Goal: Transaction & Acquisition: Purchase product/service

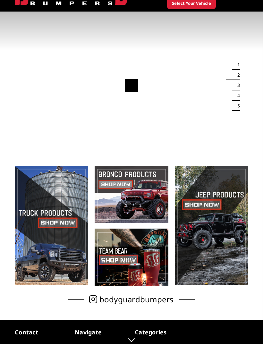
scroll to position [34, 0]
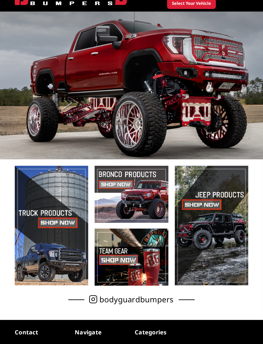
click at [142, 202] on span at bounding box center [131, 194] width 73 height 57
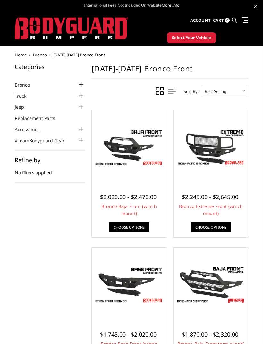
click at [143, 149] on img at bounding box center [128, 148] width 71 height 40
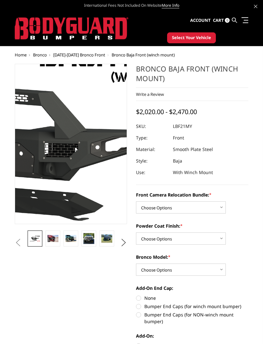
click at [87, 141] on img at bounding box center [29, 145] width 411 height 231
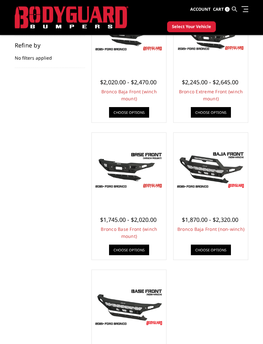
scroll to position [96, 0]
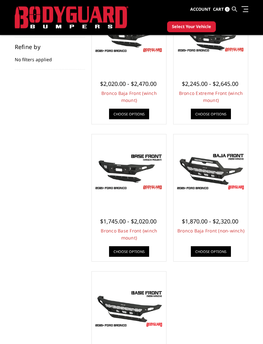
click at [228, 173] on img at bounding box center [210, 172] width 71 height 40
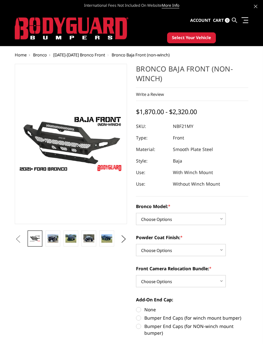
click at [56, 238] on img at bounding box center [52, 239] width 11 height 8
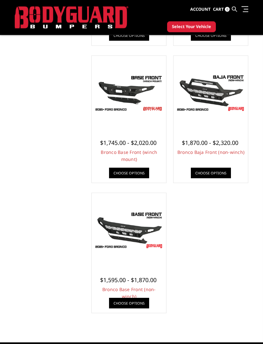
scroll to position [175, 0]
click at [144, 232] on img at bounding box center [128, 231] width 71 height 40
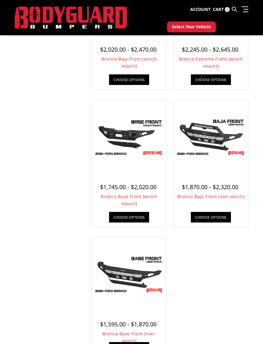
scroll to position [130, 0]
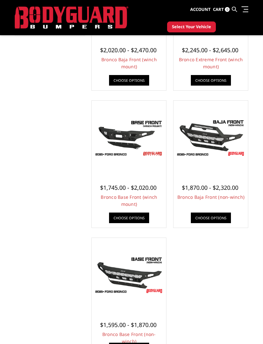
click at [138, 141] on img at bounding box center [128, 138] width 71 height 40
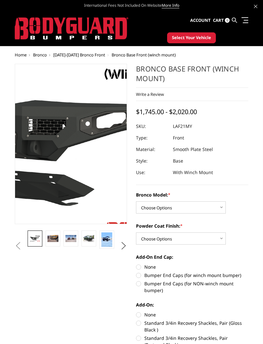
click at [89, 148] on img at bounding box center [22, 142] width 411 height 231
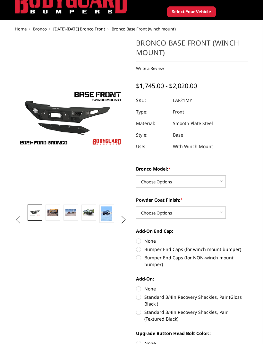
scroll to position [22, 0]
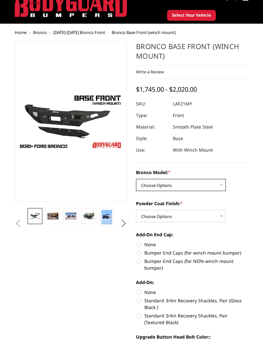
click at [222, 186] on select "Choose Options Base/Badlands/Wildtrak/etc. Raptor" at bounding box center [181, 185] width 90 height 12
select select "4008"
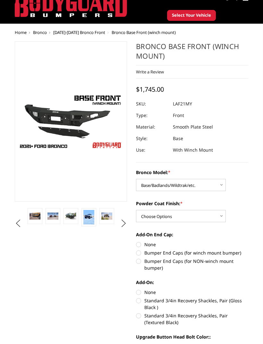
click at [90, 218] on img at bounding box center [88, 217] width 11 height 14
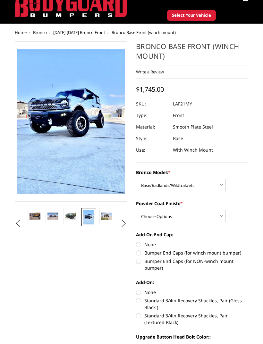
click at [113, 217] on link at bounding box center [106, 216] width 15 height 16
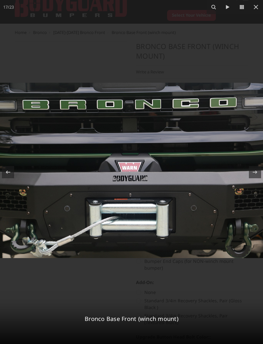
click at [259, 10] on icon at bounding box center [256, 7] width 8 height 8
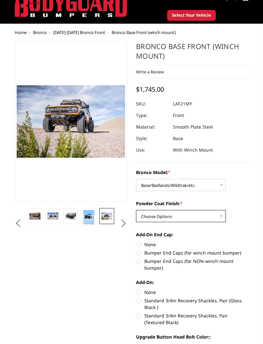
click at [223, 217] on select "Choose Options Bare Metal Textured Black Powder Coat" at bounding box center [181, 216] width 90 height 12
select select "4011"
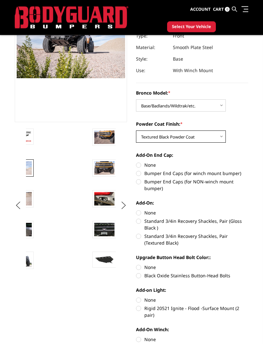
scroll to position [86, 0]
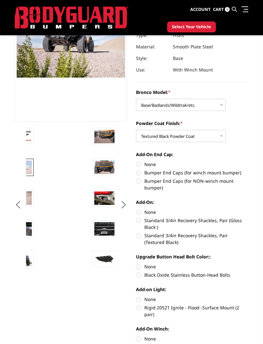
click at [142, 175] on label "Bumper End Caps (for winch mount bumper)" at bounding box center [192, 172] width 112 height 7
click at [248, 161] on input "Bumper End Caps (for winch mount bumper)" at bounding box center [248, 161] width 0 height 0
radio input "true"
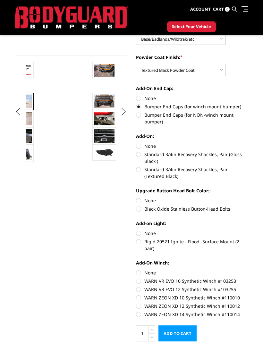
scroll to position [152, 0]
click at [142, 173] on label "Standard 3/4in Recovery Shackles, Pair (Textured Black)" at bounding box center [192, 172] width 112 height 13
click at [248, 151] on input "Standard 3/4in Recovery Shackles, Pair (Textured Black)" at bounding box center [248, 151] width 0 height 0
radio input "true"
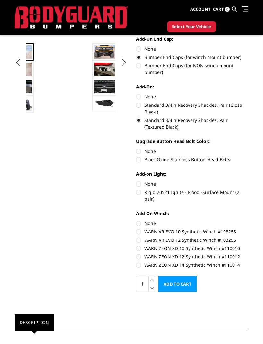
scroll to position [201, 0]
click at [140, 154] on label "None" at bounding box center [192, 151] width 112 height 7
click at [136, 148] on input "None" at bounding box center [136, 148] width 0 height 0
radio input "true"
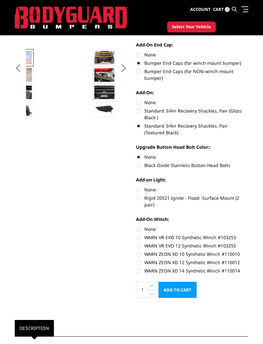
scroll to position [195, 0]
click at [142, 199] on label "Rigid 20521 Ignite - Flood -Surface Mount (2 pair)" at bounding box center [192, 201] width 112 height 13
click at [248, 187] on input "Rigid 20521 Ignite - Flood -Surface Mount (2 pair)" at bounding box center [248, 187] width 0 height 0
radio input "true"
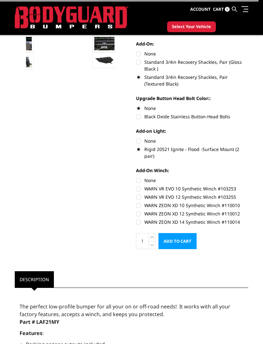
scroll to position [245, 0]
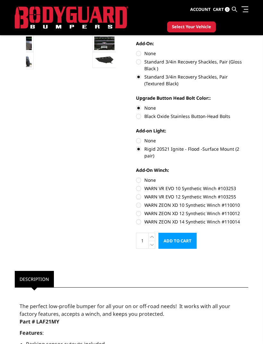
click at [140, 185] on label "WARN VR EVO 10 Synthetic Winch #103253" at bounding box center [192, 188] width 112 height 7
click at [248, 177] on input "WARN VR EVO 10 Synthetic Winch #103253" at bounding box center [248, 177] width 0 height 0
radio input "true"
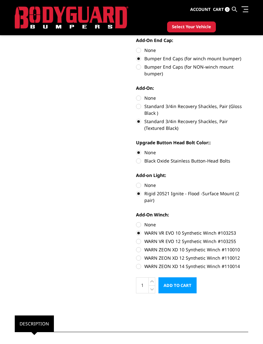
scroll to position [199, 0]
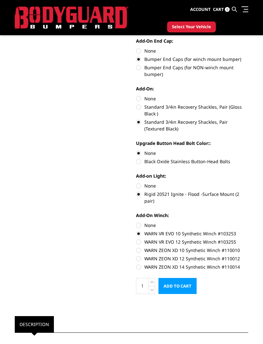
click at [142, 230] on label "WARN VR EVO 10 Synthetic Winch #103253" at bounding box center [192, 233] width 112 height 7
click at [248, 222] on input "WARN VR EVO 10 Synthetic Winch #103253" at bounding box center [248, 222] width 0 height 0
click at [141, 230] on label "WARN VR EVO 10 Synthetic Winch #103253" at bounding box center [192, 233] width 112 height 7
click at [248, 222] on input "WARN VR EVO 10 Synthetic Winch #103253" at bounding box center [248, 222] width 0 height 0
click at [143, 222] on label "None" at bounding box center [192, 225] width 112 height 7
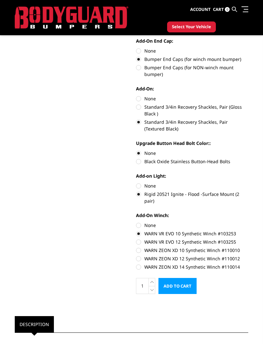
click at [136, 222] on input "None" at bounding box center [136, 222] width 0 height 0
radio input "true"
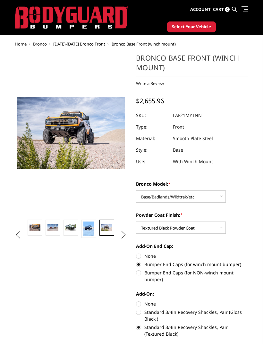
scroll to position [13, 0]
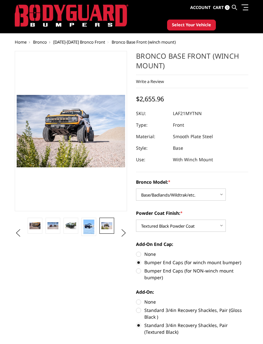
click at [111, 229] on img at bounding box center [106, 226] width 11 height 7
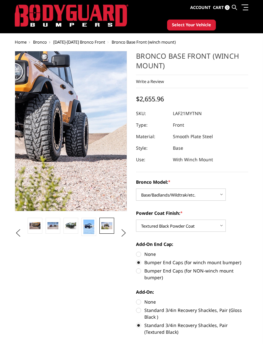
click at [97, 151] on img at bounding box center [1, 118] width 411 height 274
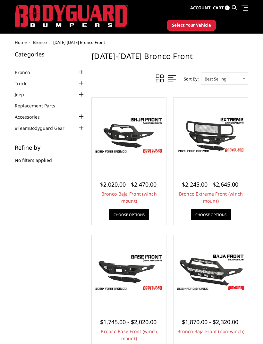
scroll to position [13, 0]
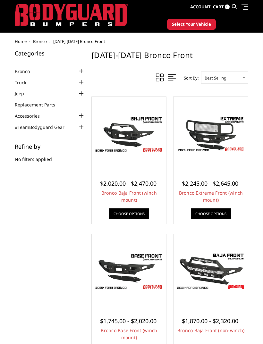
click at [143, 184] on span "$2,020.00 - $2,470.00" at bounding box center [128, 184] width 56 height 8
click at [141, 211] on link "Choose Options" at bounding box center [129, 214] width 40 height 11
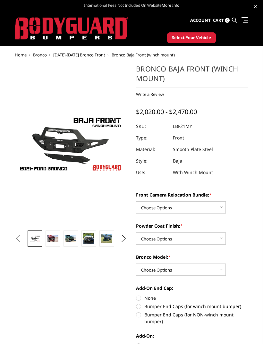
click at [145, 192] on label "Front Camera Relocation Bundle: *" at bounding box center [192, 195] width 112 height 7
click at [145, 202] on select "Choose Options Without Front Camera Relocation With Front Camera Relocation (Ha…" at bounding box center [181, 208] width 90 height 12
click at [223, 209] on select "Choose Options Without Front Camera Relocation With Front Camera Relocation (Ha…" at bounding box center [181, 208] width 90 height 12
select select "4016"
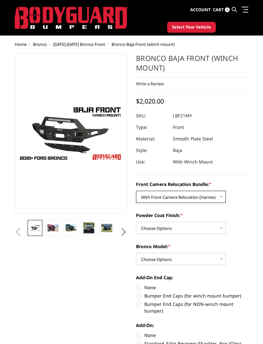
scroll to position [12, 0]
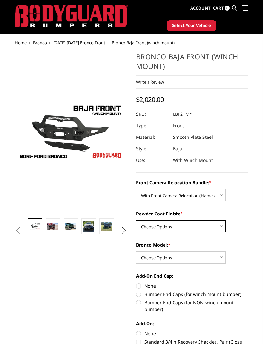
click at [224, 228] on select "Choose Options Textured Black Powder Coat Bare Metal" at bounding box center [181, 226] width 90 height 12
select select "4015"
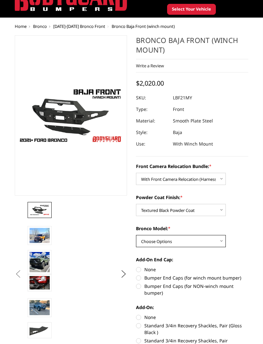
click at [222, 245] on select "Choose Options Raptor Base/Badlands/Wildtrak/etc." at bounding box center [181, 242] width 90 height 12
select select "4012"
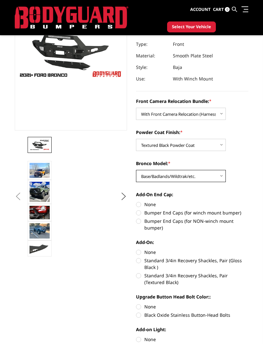
scroll to position [77, 0]
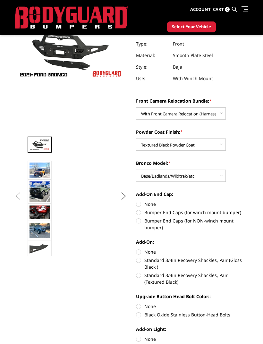
click at [141, 215] on label "Bumper End Caps (for winch mount bumper)" at bounding box center [192, 212] width 112 height 7
click at [248, 201] on input "Bumper End Caps (for winch mount bumper)" at bounding box center [248, 201] width 0 height 0
radio input "true"
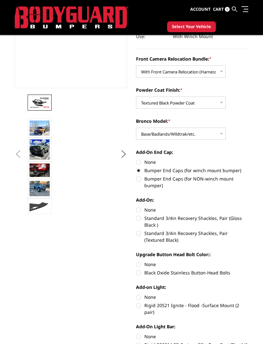
scroll to position [119, 0]
click at [141, 236] on label "Standard 3/4in Recovery Shackles, Pair (Textured Black)" at bounding box center [192, 236] width 112 height 13
click at [248, 215] on input "Standard 3/4in Recovery Shackles, Pair (Textured Black)" at bounding box center [248, 215] width 0 height 0
radio input "true"
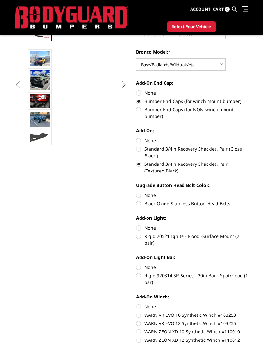
scroll to position [188, 0]
click at [138, 198] on label "None" at bounding box center [192, 195] width 112 height 7
click at [136, 192] on input "None" at bounding box center [136, 192] width 0 height 0
radio input "true"
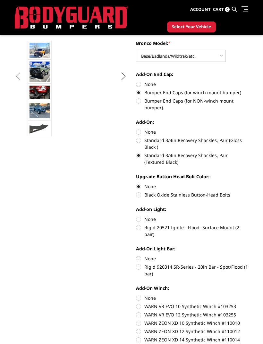
scroll to position [201, 0]
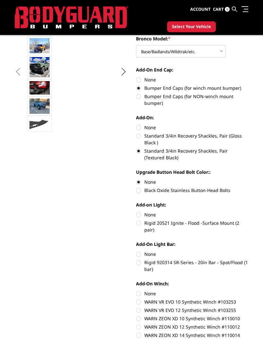
click at [142, 226] on label "Rigid 20521 Ignite - Flood -Surface Mount (2 pair)" at bounding box center [192, 226] width 112 height 13
click at [248, 212] on input "Rigid 20521 Ignite - Flood -Surface Mount (2 pair)" at bounding box center [248, 212] width 0 height 0
radio input "true"
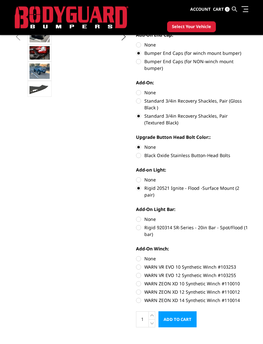
scroll to position [237, 0]
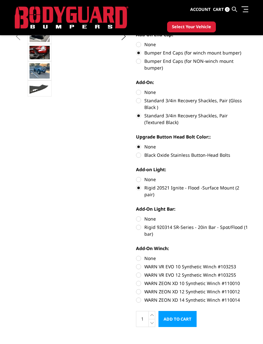
click at [142, 225] on label "Rigid 920314 SR-Series - 20in Bar - Spot/Flood (1 bar)" at bounding box center [192, 230] width 112 height 13
click at [248, 216] on input "Rigid 920314 SR-Series - 20in Bar - Spot/Flood (1 bar)" at bounding box center [248, 216] width 0 height 0
radio input "true"
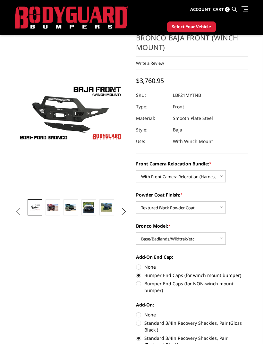
scroll to position [0, 0]
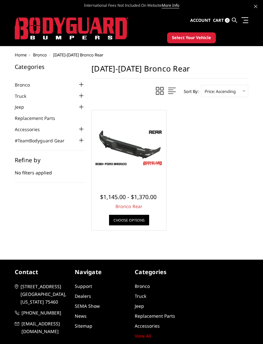
click at [141, 154] on img at bounding box center [128, 148] width 71 height 40
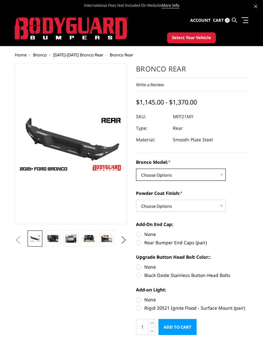
click at [222, 176] on select "Choose Options Base/Badlands/Wildtrak/etc. Raptor" at bounding box center [181, 175] width 90 height 12
select select "4024"
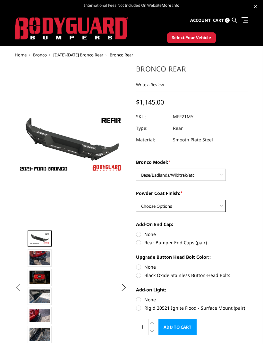
click at [224, 206] on select "Choose Options Bare Metal Textured Black Powder Coat" at bounding box center [181, 206] width 90 height 12
select select "4027"
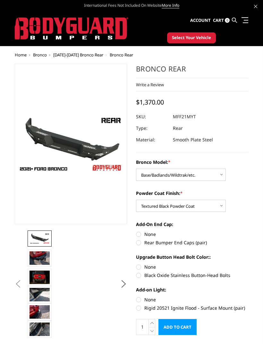
click at [43, 259] on img at bounding box center [40, 258] width 20 height 13
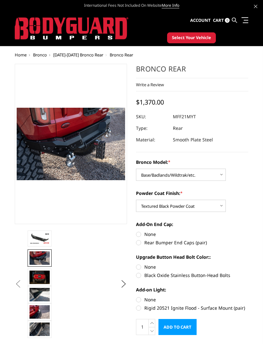
click at [46, 280] on img at bounding box center [40, 277] width 20 height 13
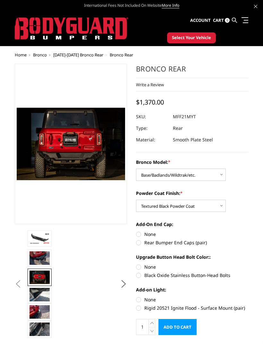
click at [81, 163] on img at bounding box center [220, 201] width 411 height 274
click at [46, 294] on img at bounding box center [40, 294] width 20 height 13
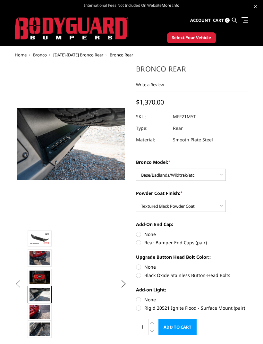
click at [46, 312] on img at bounding box center [40, 312] width 20 height 13
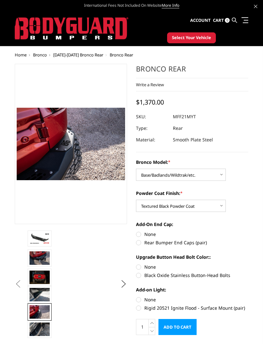
click at [45, 330] on img at bounding box center [40, 329] width 20 height 13
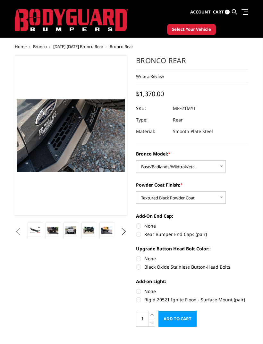
scroll to position [8, 0]
click at [142, 236] on label "Rear Bumper End Caps (pair)" at bounding box center [192, 234] width 112 height 7
click at [248, 223] on input "Rear Bumper End Caps (pair)" at bounding box center [248, 223] width 0 height 0
radio input "true"
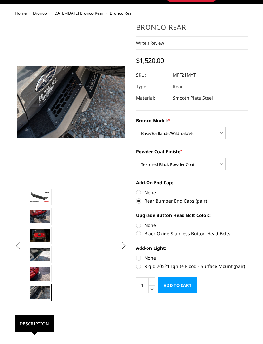
scroll to position [48, 0]
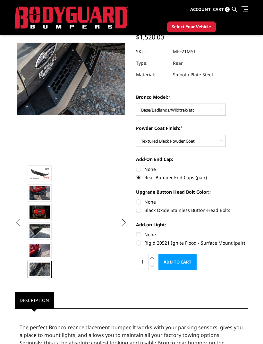
click at [143, 203] on label "None" at bounding box center [192, 202] width 112 height 7
click at [136, 199] on input "None" at bounding box center [136, 199] width 0 height 0
radio input "true"
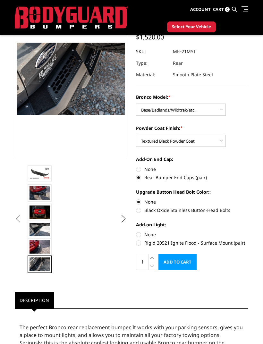
click at [141, 213] on label "Black Oxide Stainless Button-Head Bolts" at bounding box center [192, 210] width 112 height 7
click at [248, 199] on input "Black Oxide Stainless Button-Head Bolts" at bounding box center [248, 199] width 0 height 0
radio input "true"
click at [141, 202] on label "None" at bounding box center [192, 202] width 112 height 7
click at [136, 199] on input "None" at bounding box center [136, 199] width 0 height 0
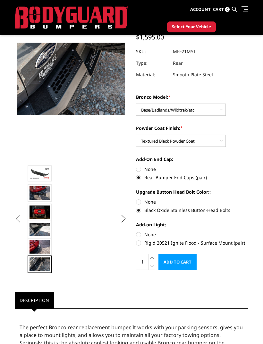
radio input "true"
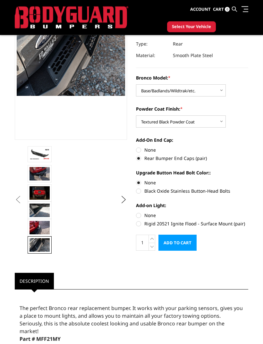
scroll to position [67, 0]
click at [142, 225] on label "Rigid 20521 Ignite Flood - Surface Mount (pair)" at bounding box center [192, 223] width 112 height 7
click at [248, 212] on input "Rigid 20521 Ignite Flood - Surface Mount (pair)" at bounding box center [248, 212] width 0 height 0
radio input "true"
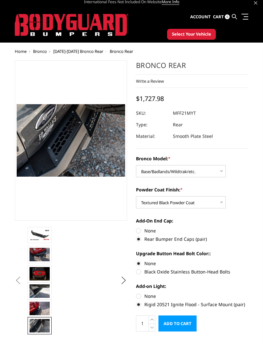
scroll to position [0, 0]
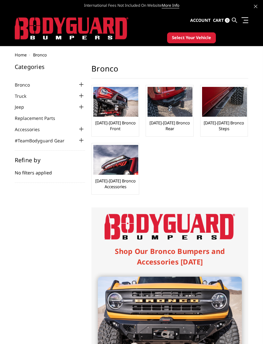
click at [85, 85] on div at bounding box center [81, 85] width 8 height 8
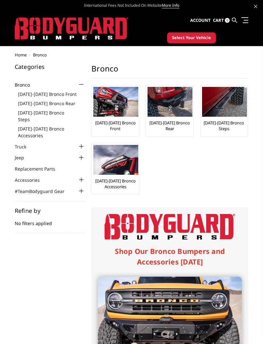
click at [43, 128] on link "[DATE]-[DATE] Bronco Accessories" at bounding box center [51, 131] width 67 height 13
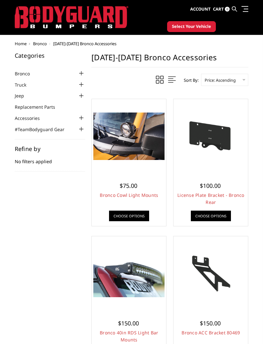
scroll to position [11, 0]
click at [219, 194] on link "License Plate Bracket - Bronco Rear" at bounding box center [210, 198] width 67 height 13
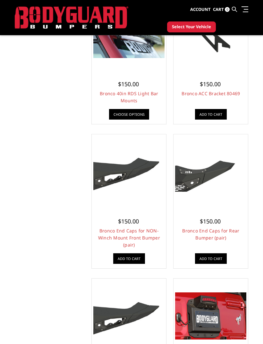
scroll to position [236, 0]
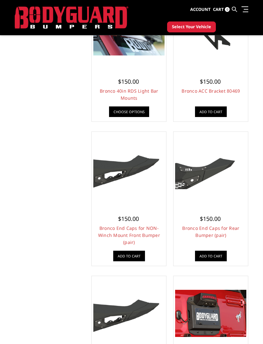
click at [221, 234] on link "Bronco End Caps for Rear Bumper (pair)" at bounding box center [210, 231] width 57 height 13
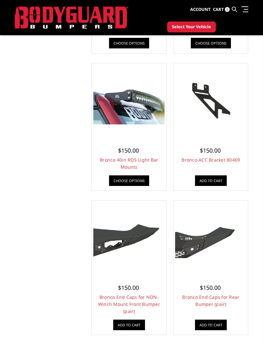
scroll to position [163, 0]
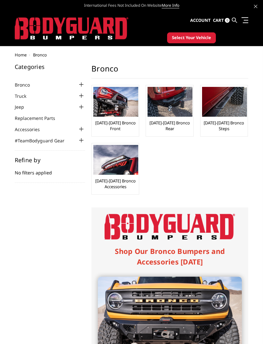
click at [123, 121] on link "[DATE]-[DATE] Bronco Front" at bounding box center [115, 126] width 44 height 12
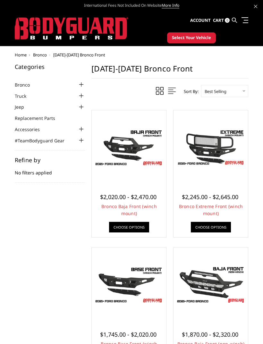
click at [139, 148] on img at bounding box center [128, 148] width 71 height 40
click at [245, 20] on span at bounding box center [246, 20] width 4 height 1
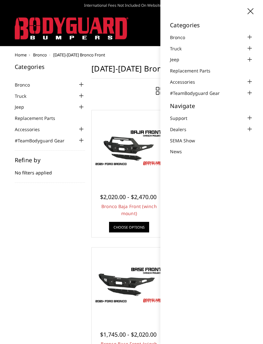
click at [73, 242] on div "Categories Bronco 2021-2025 Bronco Front 2021-2025 Bronco Rear 2021-2025 Bronco…" at bounding box center [132, 294] width 240 height 461
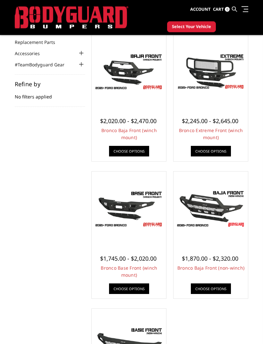
scroll to position [59, 0]
click at [140, 261] on span "$1,745.00 - $2,020.00" at bounding box center [128, 259] width 56 height 8
click at [142, 290] on link "Choose Options" at bounding box center [129, 289] width 40 height 11
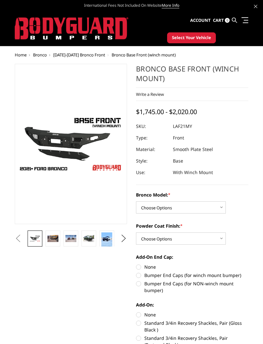
click at [56, 243] on link at bounding box center [53, 239] width 15 height 16
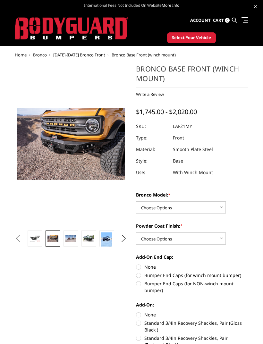
click at [73, 244] on link at bounding box center [71, 239] width 15 height 16
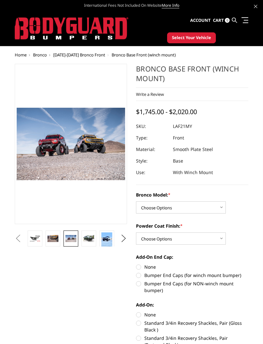
click at [91, 241] on img at bounding box center [88, 238] width 11 height 7
